Goal: Task Accomplishment & Management: Use online tool/utility

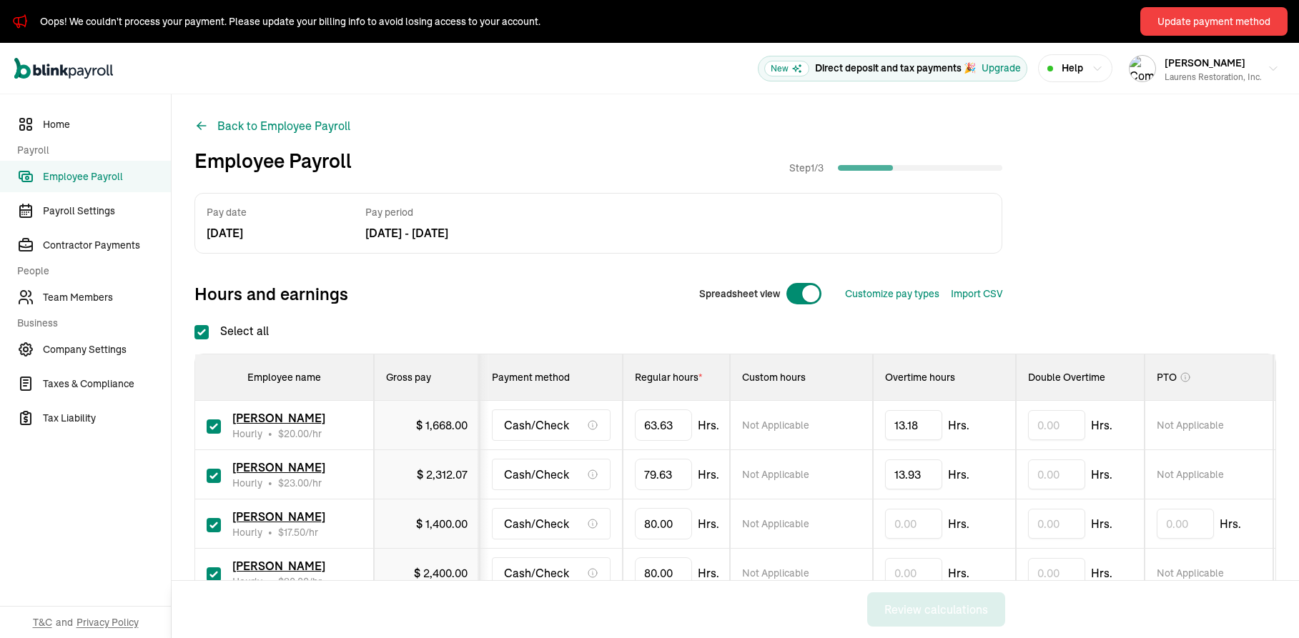
scroll to position [0, 64]
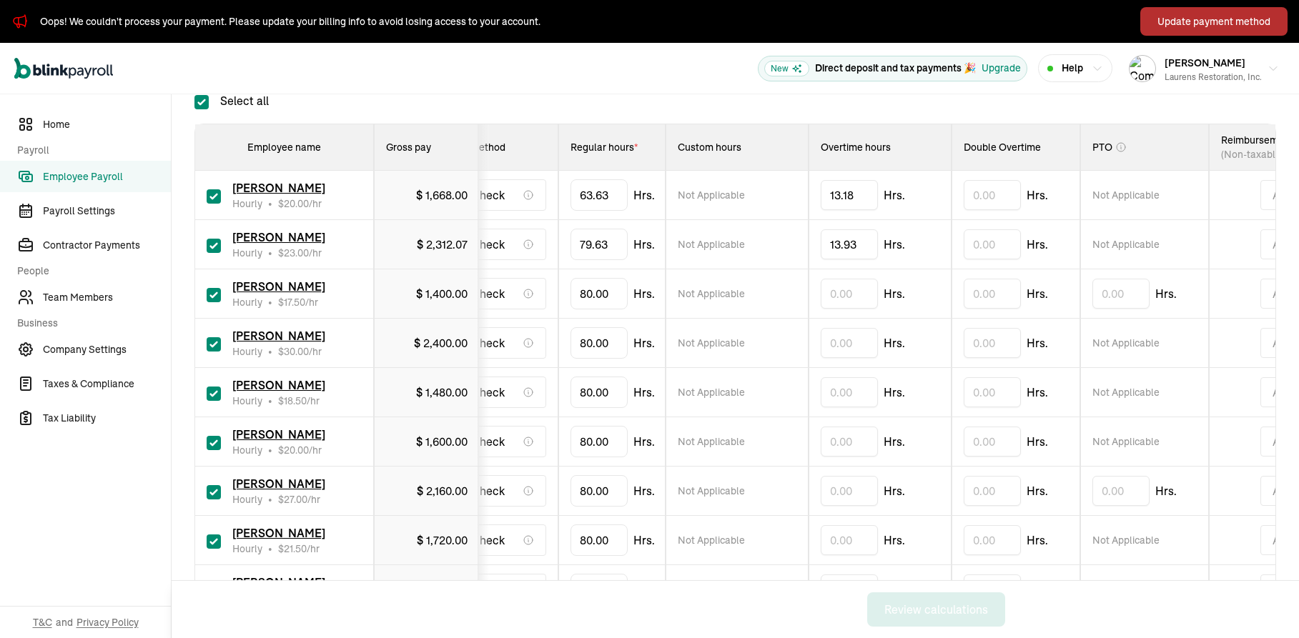
click at [1187, 33] on button "Update payment method" at bounding box center [1213, 21] width 147 height 29
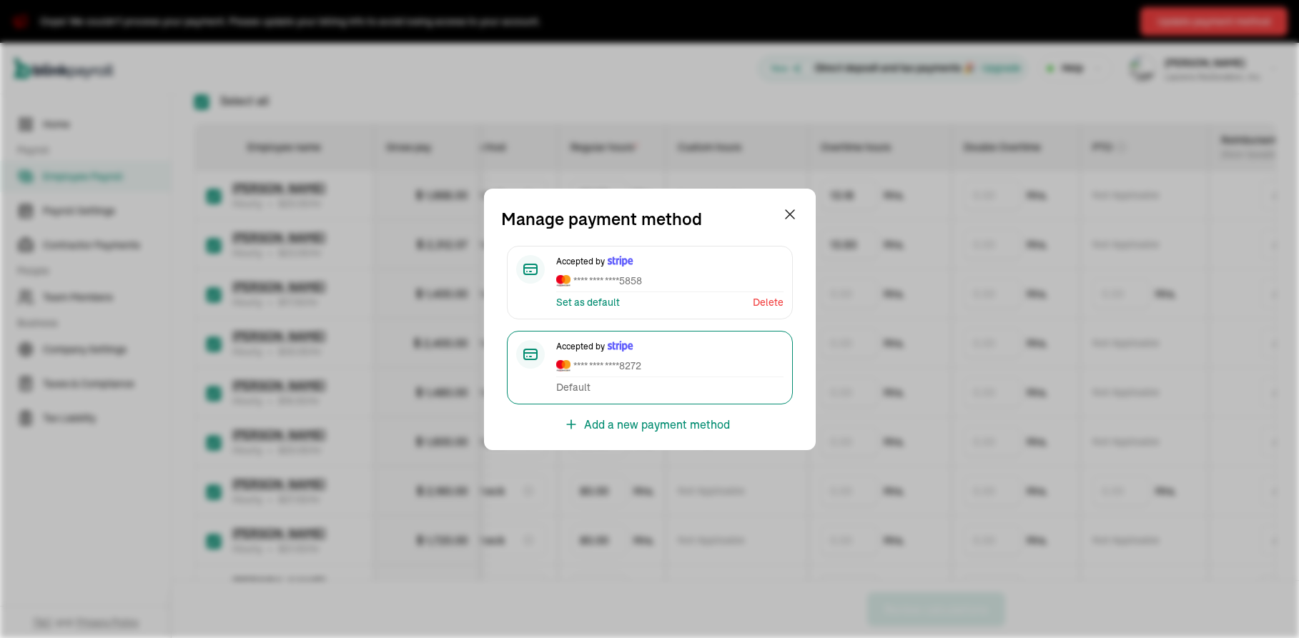
click at [786, 222] on div at bounding box center [789, 226] width 17 height 40
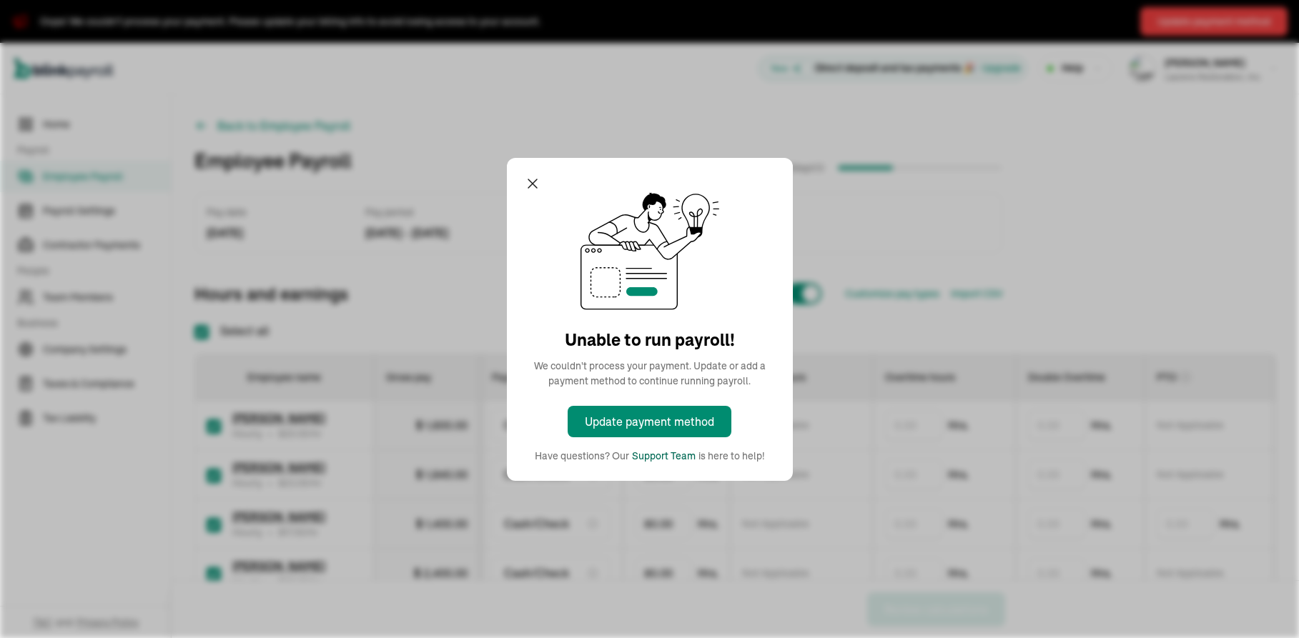
click at [651, 453] on div "Support Team" at bounding box center [664, 456] width 64 height 15
click at [645, 447] on div "Update payment method Have questions? Our Support Team is here to help!" at bounding box center [650, 435] width 230 height 58
click at [648, 456] on div "Support Team" at bounding box center [664, 456] width 64 height 15
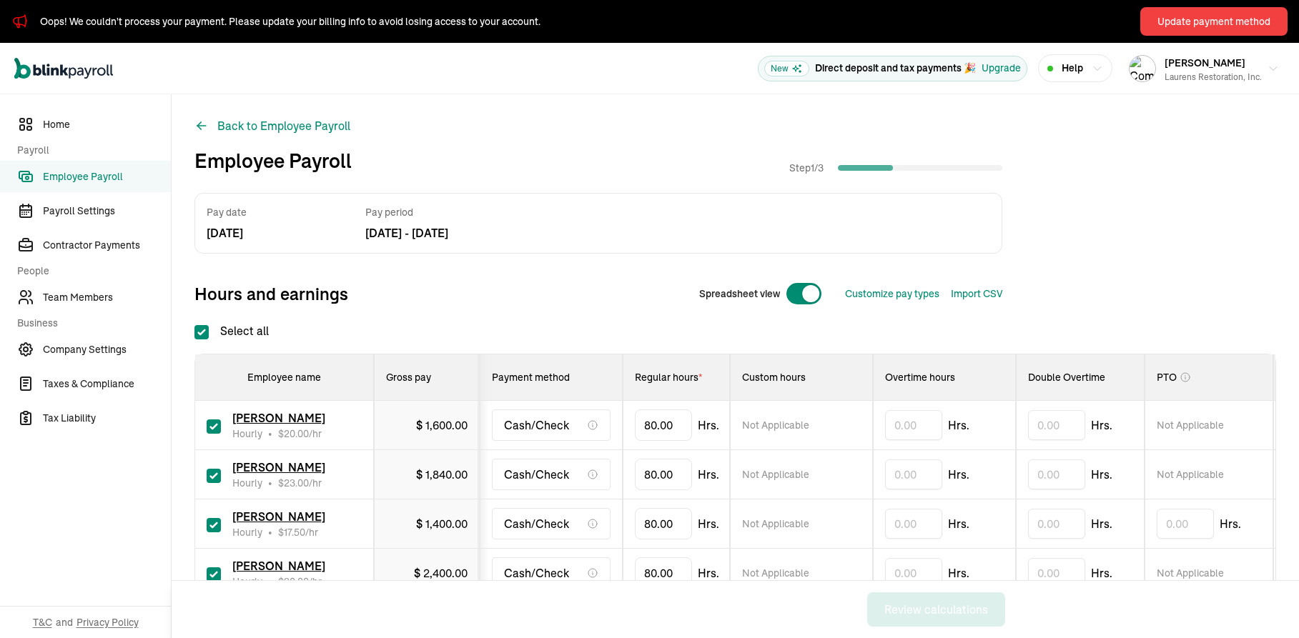
click at [1065, 75] on span "Help" at bounding box center [1072, 68] width 21 height 15
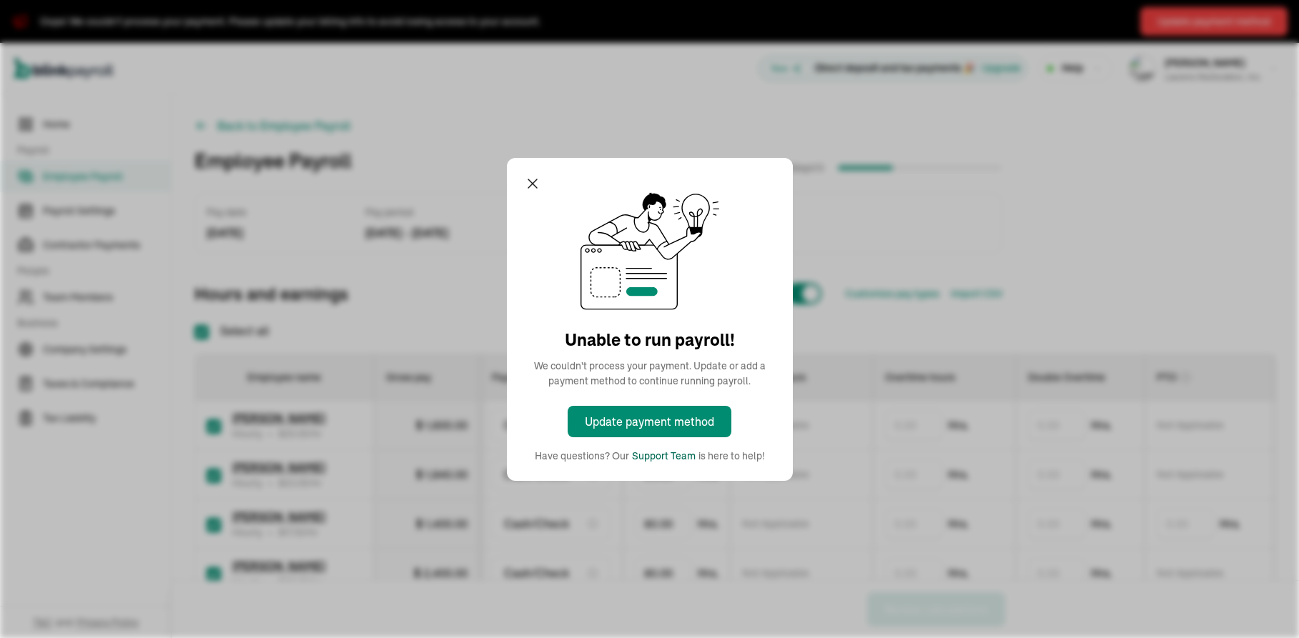
click at [651, 453] on div "Support Team" at bounding box center [664, 456] width 64 height 15
click at [645, 447] on div "Update payment method Have questions? Our Support Team is here to help!" at bounding box center [650, 435] width 230 height 58
click at [648, 456] on div "Support Team" at bounding box center [664, 456] width 64 height 15
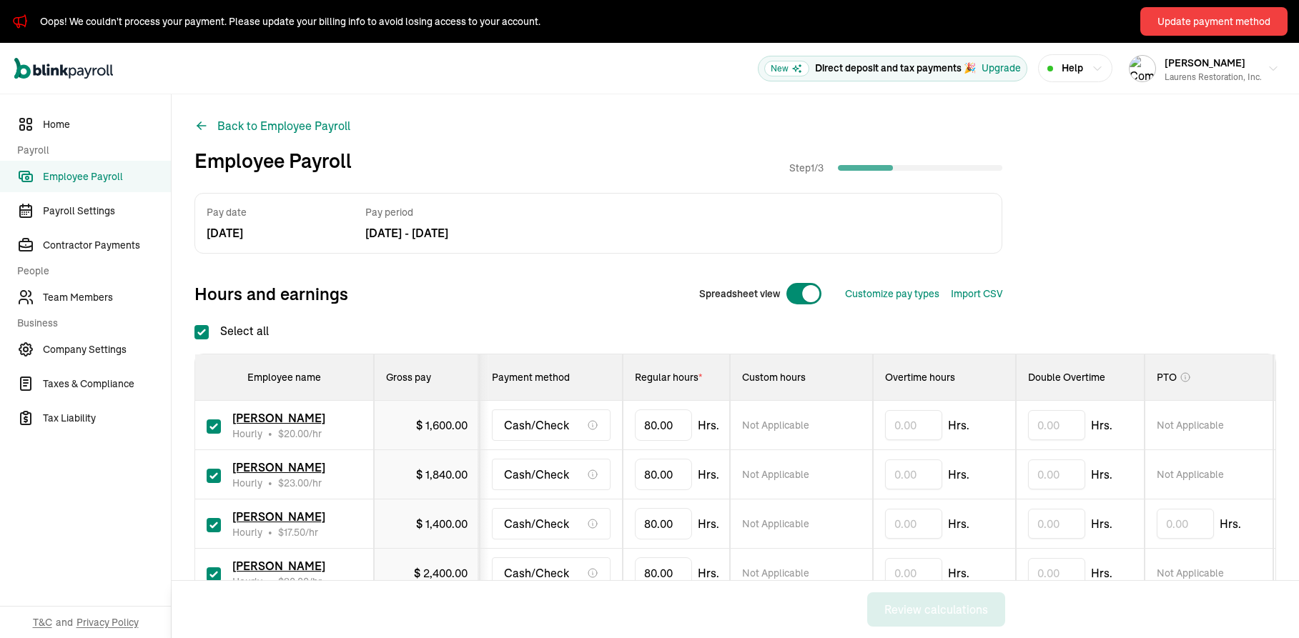
click at [1065, 75] on span "Help" at bounding box center [1072, 68] width 21 height 15
